Goal: Submit feedback/report problem: Submit feedback/report problem

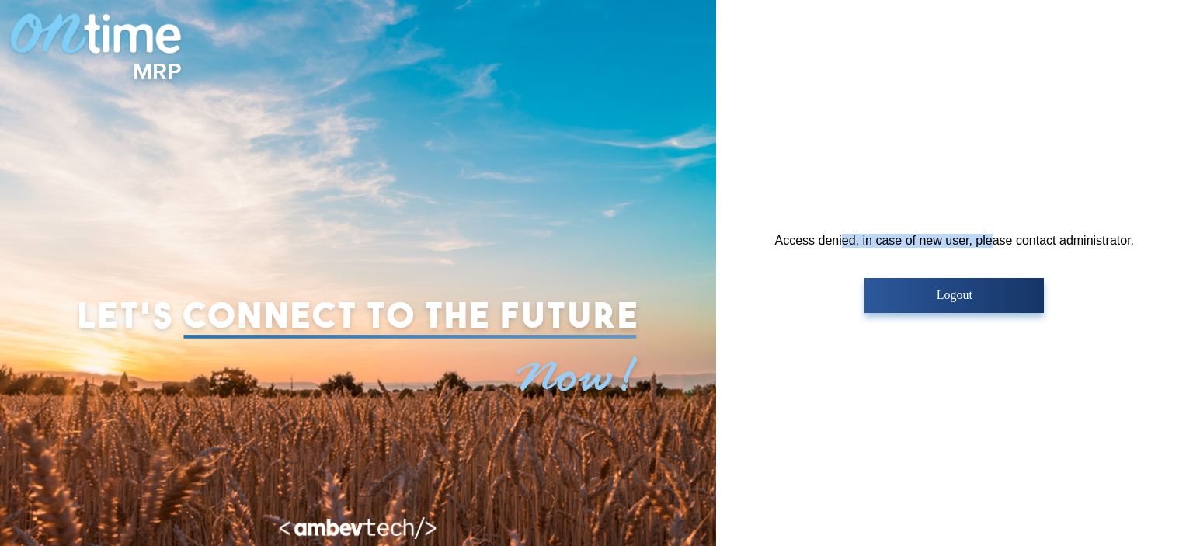
drag, startPoint x: 877, startPoint y: 245, endPoint x: 991, endPoint y: 244, distance: 114.2
click at [991, 244] on div "Access denied, in case of new user, please contact administrator. Logout" at bounding box center [954, 273] width 359 height 79
click at [1055, 235] on div "Access denied, in case of new user, please contact administrator. Logout" at bounding box center [954, 273] width 359 height 79
drag, startPoint x: 780, startPoint y: 240, endPoint x: 1166, endPoint y: 240, distance: 386.1
click at [1166, 240] on div "Access denied, in case of new user, please contact administrator. Logout" at bounding box center [954, 273] width 477 height 546
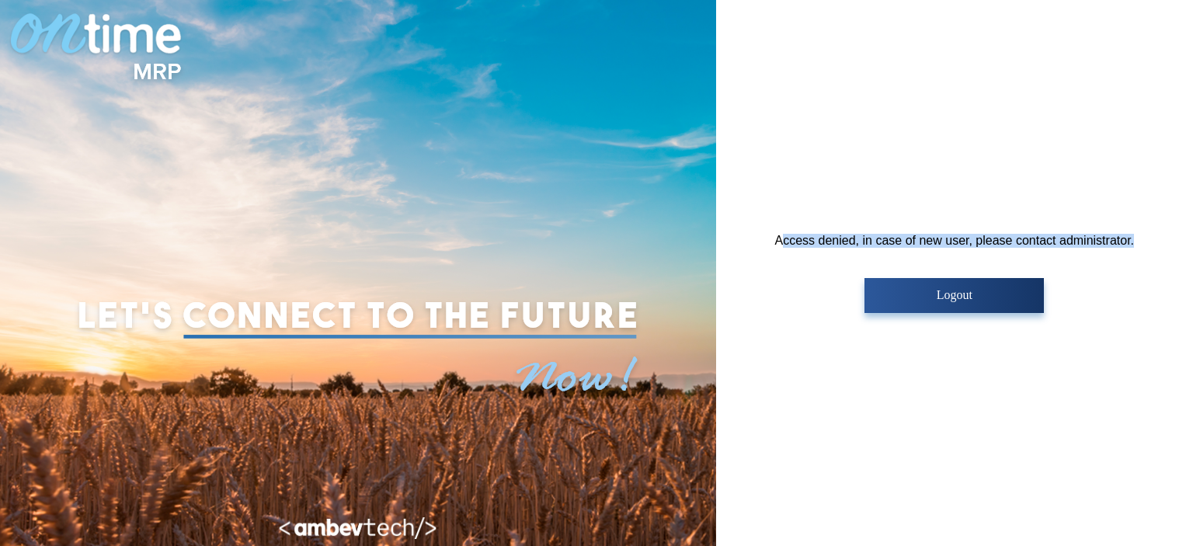
click at [1134, 238] on div "Access denied, in case of new user, please contact administrator. Logout" at bounding box center [954, 273] width 477 height 546
drag, startPoint x: 1145, startPoint y: 237, endPoint x: 764, endPoint y: 229, distance: 380.7
click at [764, 229] on div "Access denied, in case of new user, please contact administrator. Logout" at bounding box center [954, 273] width 477 height 546
click at [771, 233] on div "Access denied, in case of new user, please contact administrator. Logout" at bounding box center [954, 273] width 477 height 546
drag, startPoint x: 761, startPoint y: 237, endPoint x: 1137, endPoint y: 241, distance: 376.0
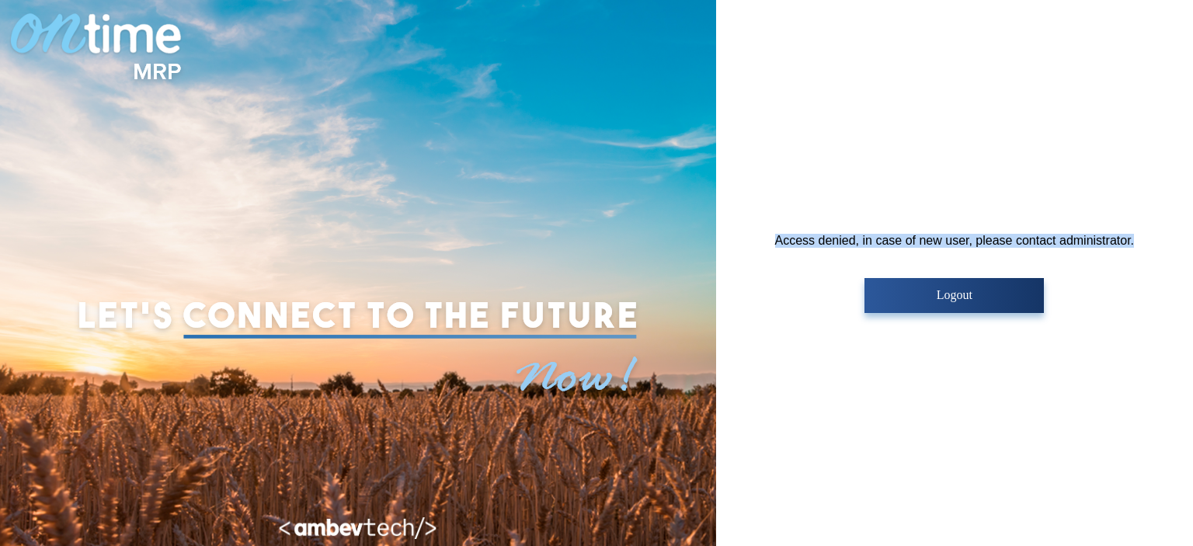
click at [1137, 241] on div "Access denied, in case of new user, please contact administrator. Logout" at bounding box center [954, 273] width 477 height 546
click at [776, 242] on div "Access denied, in case of new user, please contact administrator. Logout" at bounding box center [954, 273] width 359 height 79
drag, startPoint x: 773, startPoint y: 238, endPoint x: 1137, endPoint y: 242, distance: 364.3
click at [1137, 242] on div "Access denied, in case of new user, please contact administrator. Logout" at bounding box center [954, 273] width 477 height 546
click at [967, 289] on p "Logout" at bounding box center [954, 295] width 170 height 14
